Goal: Navigation & Orientation: Understand site structure

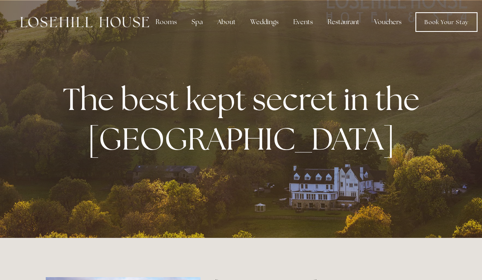
click at [109, 19] on img at bounding box center [84, 22] width 129 height 11
click at [220, 22] on div "About" at bounding box center [226, 22] width 31 height 16
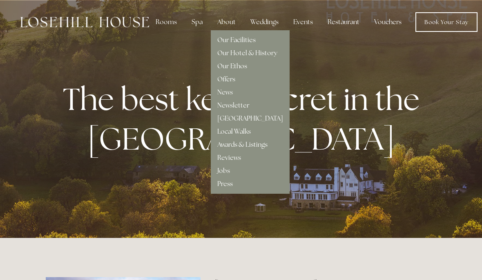
click at [242, 40] on link "Our Facilities" at bounding box center [236, 40] width 38 height 9
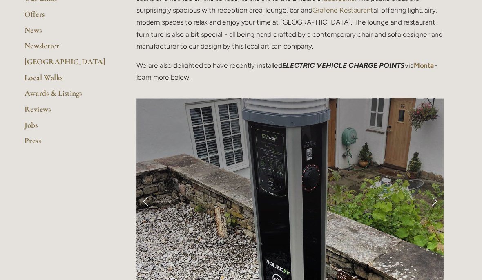
scroll to position [261, 0]
click at [418, 188] on link "Next Slide" at bounding box center [427, 186] width 18 height 25
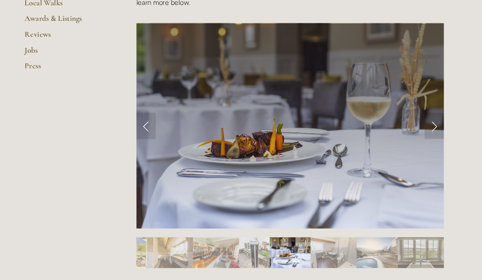
scroll to position [331, 0]
click at [418, 113] on link "Next Slide" at bounding box center [427, 117] width 18 height 25
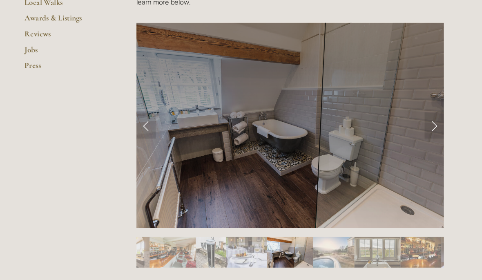
click at [418, 116] on link "Next Slide" at bounding box center [427, 117] width 18 height 25
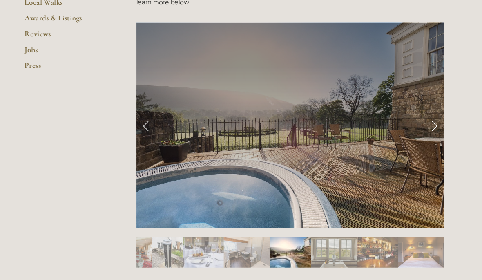
click at [418, 118] on link "Next Slide" at bounding box center [427, 117] width 18 height 25
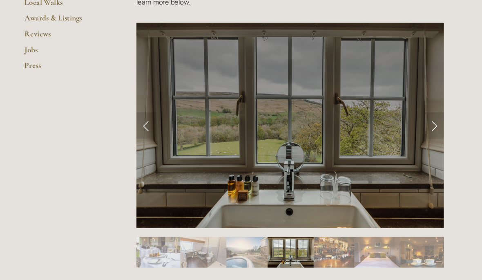
click at [418, 114] on link "Next Slide" at bounding box center [427, 117] width 18 height 25
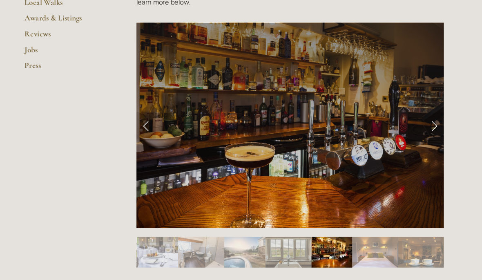
click at [418, 117] on link "Next Slide" at bounding box center [427, 117] width 18 height 25
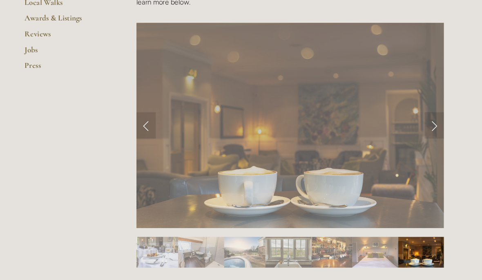
click at [418, 118] on link "Next Slide" at bounding box center [427, 117] width 18 height 25
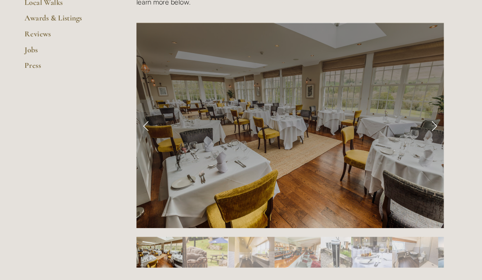
click at [418, 117] on link "Next Slide" at bounding box center [427, 117] width 18 height 25
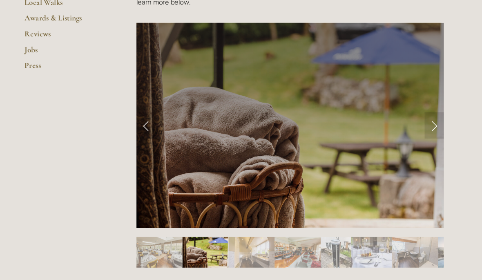
click at [418, 115] on link "Next Slide" at bounding box center [427, 117] width 18 height 25
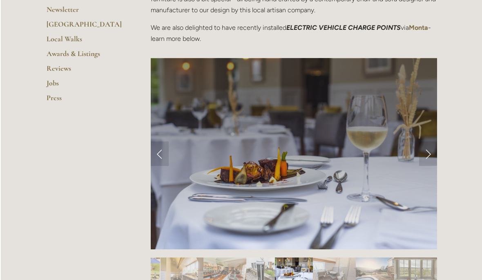
scroll to position [295, 0]
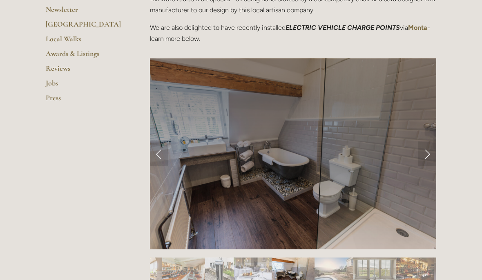
click at [191, 275] on img "Slide 4" at bounding box center [183, 271] width 43 height 29
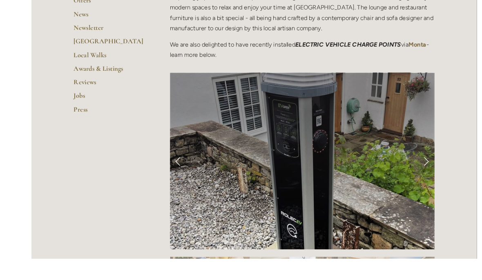
scroll to position [293, 0]
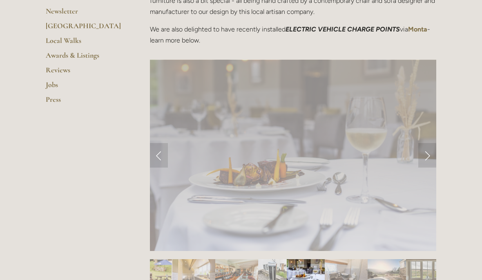
click at [331, 273] on img "Slide 7" at bounding box center [346, 273] width 43 height 29
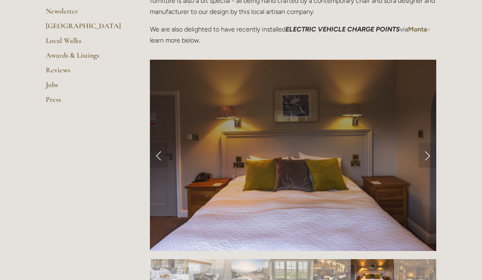
click at [428, 152] on link "Next Slide" at bounding box center [427, 155] width 18 height 25
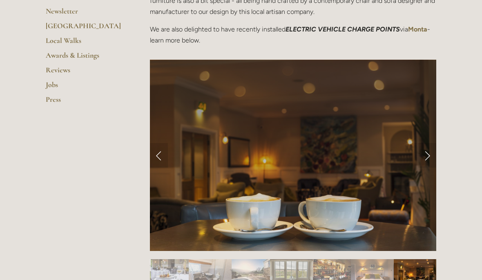
click at [424, 154] on link "Next Slide" at bounding box center [427, 155] width 18 height 25
click at [427, 154] on link "Next Slide" at bounding box center [427, 155] width 18 height 25
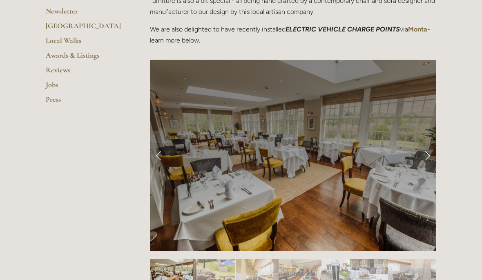
click at [431, 156] on link "Next Slide" at bounding box center [427, 155] width 18 height 25
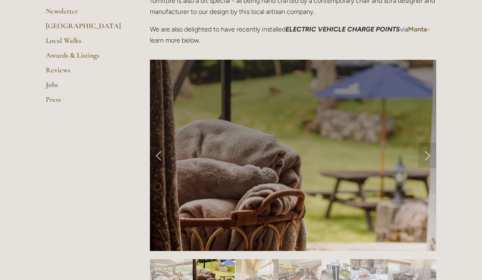
click at [430, 154] on link "Next Slide" at bounding box center [427, 155] width 18 height 25
click at [155, 153] on link "Previous Slide" at bounding box center [159, 155] width 18 height 25
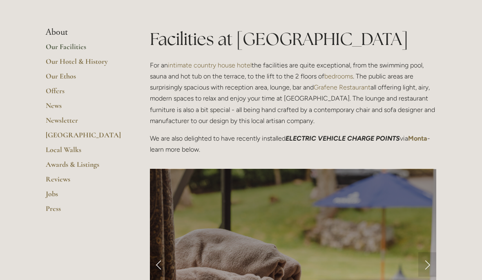
scroll to position [180, 0]
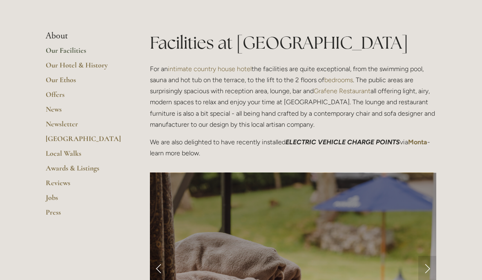
click at [98, 66] on link "Our Hotel & History" at bounding box center [85, 67] width 78 height 15
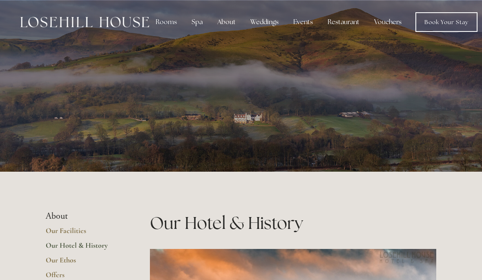
click at [348, 22] on div "Restaurant" at bounding box center [343, 22] width 45 height 16
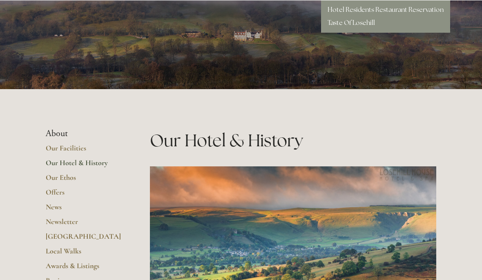
scroll to position [83, 0]
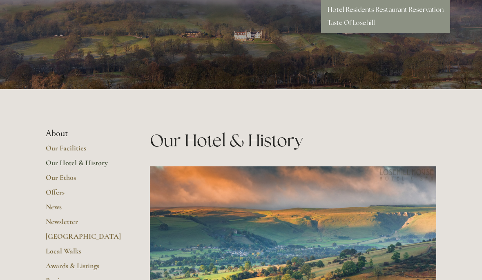
click at [70, 147] on link "Our Facilities" at bounding box center [85, 150] width 78 height 15
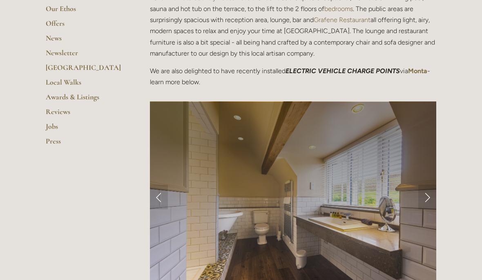
scroll to position [250, 0]
